Goal: Task Accomplishment & Management: Use online tool/utility

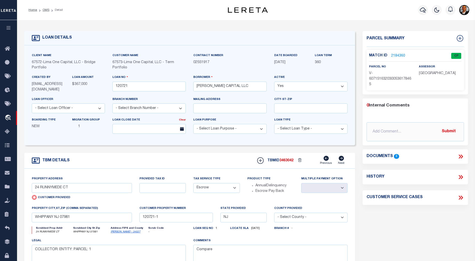
select select "Escrow"
click at [399, 55] on link "2184360" at bounding box center [398, 55] width 14 height 5
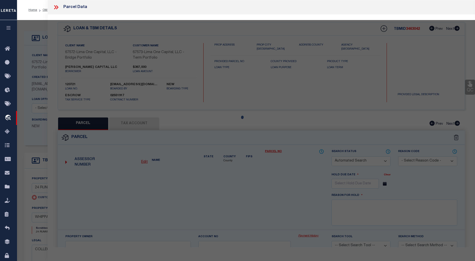
checkbox input "false"
select select "CP"
type input "24 RUNNYMEDE CT"
checkbox input "false"
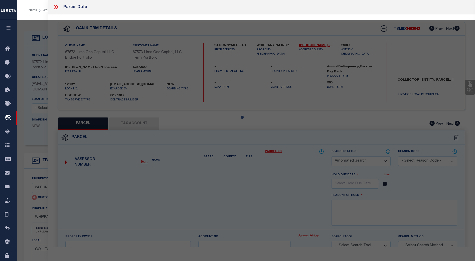
type input "WHIPPANY NJ 07981"
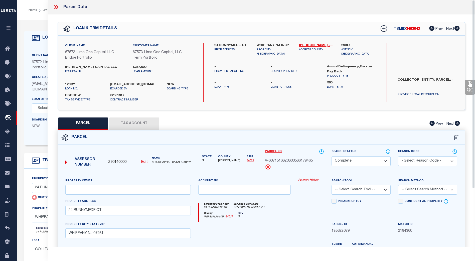
click at [146, 123] on button "Tax Account" at bounding box center [134, 123] width 50 height 13
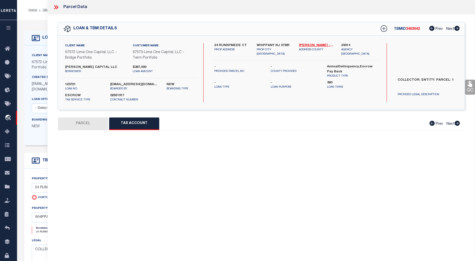
select select "100"
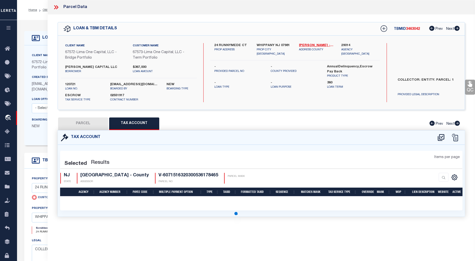
select select "100"
